Goal: Check status: Check status

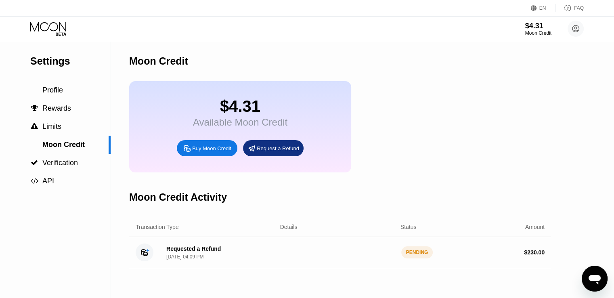
click at [349, 46] on div "Moon Credit" at bounding box center [340, 61] width 422 height 40
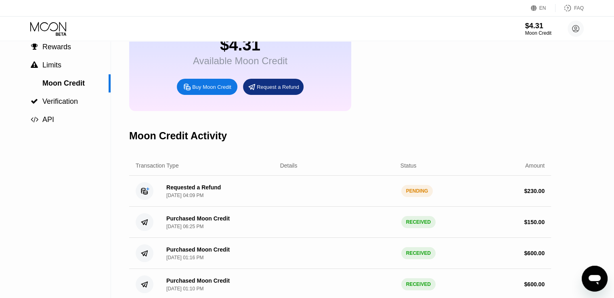
scroll to position [121, 0]
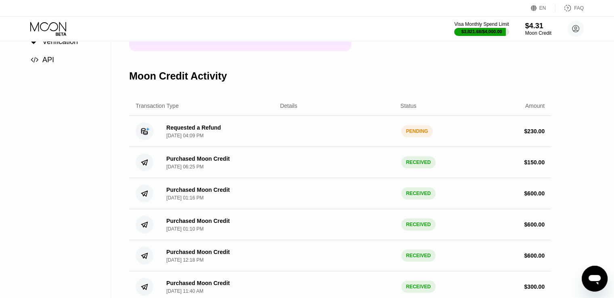
click at [352, 136] on div "Requested a Refund [DATE] 04:09 PM PENDING $ 230.00" at bounding box center [340, 131] width 422 height 31
click at [143, 140] on circle at bounding box center [145, 131] width 18 height 18
click at [179, 138] on div "Requested a Refund [DATE] 04:09 PM" at bounding box center [193, 131] width 54 height 14
click at [531, 134] on div "$ 230.00" at bounding box center [534, 131] width 21 height 6
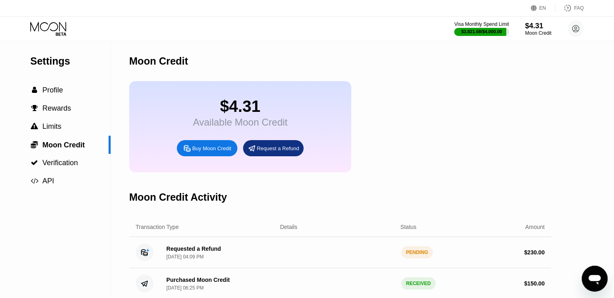
click at [56, 27] on icon at bounding box center [49, 29] width 38 height 14
